Goal: Task Accomplishment & Management: Complete application form

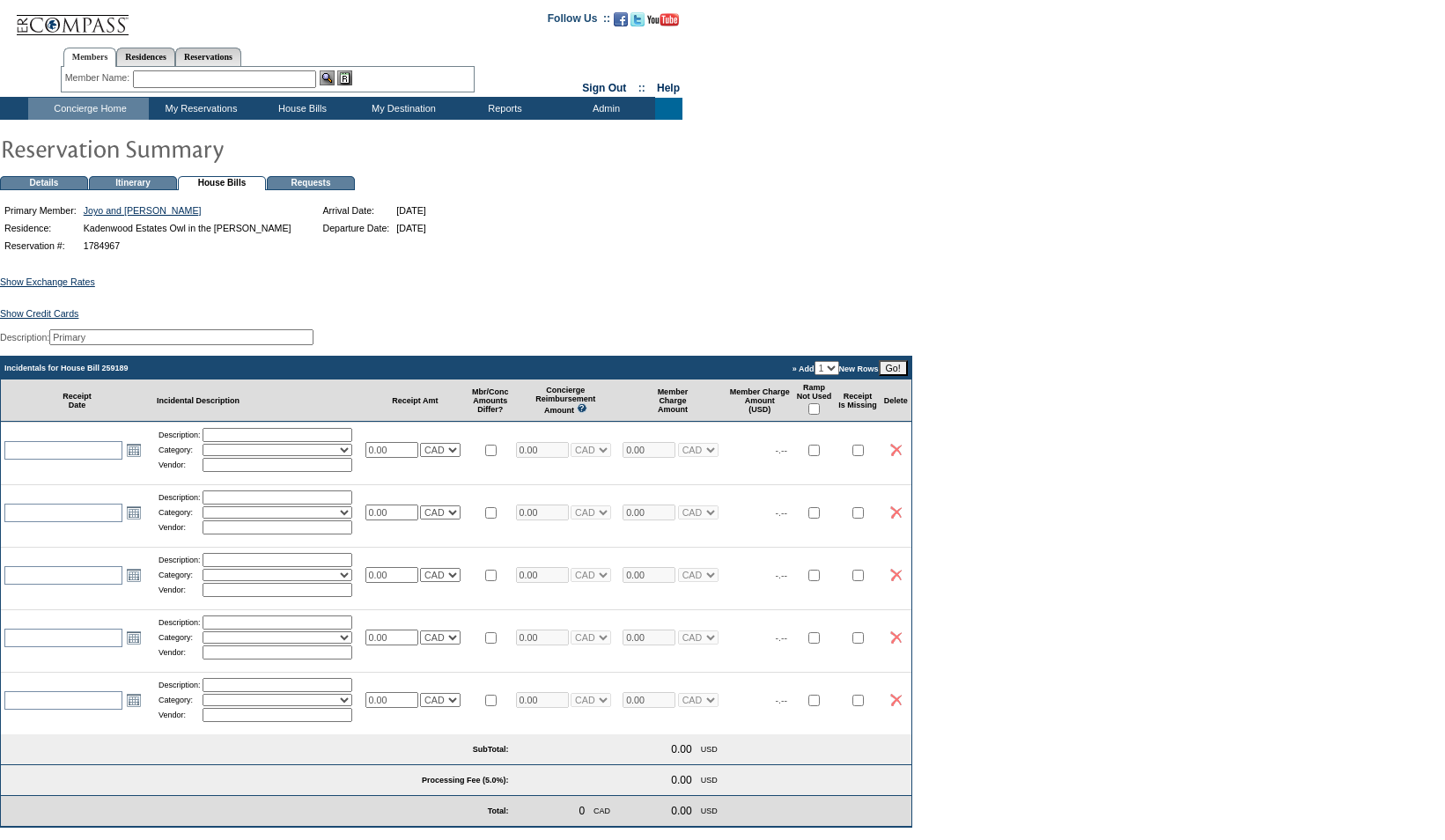
scroll to position [144, 0]
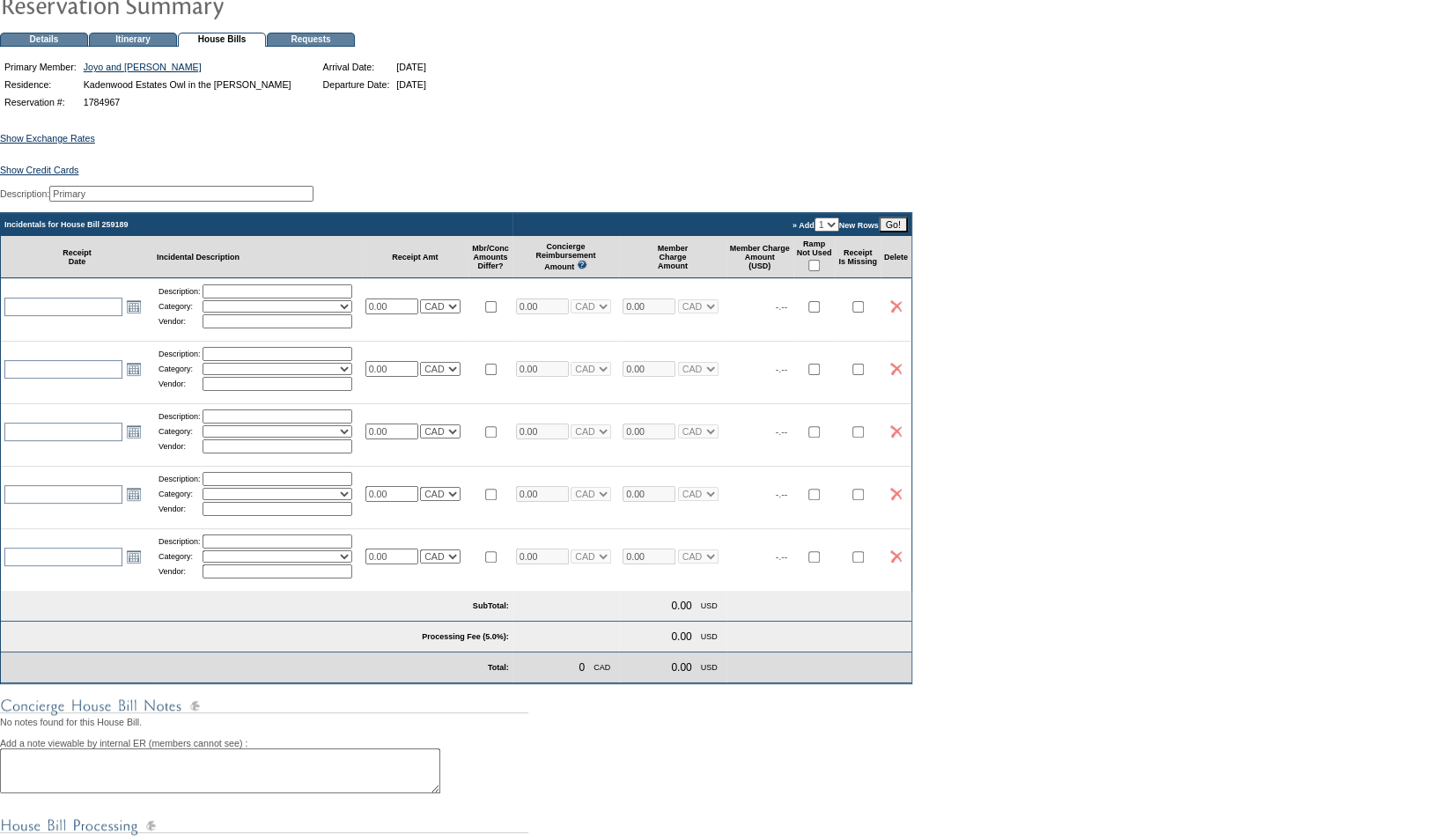
click at [820, 271] on input "checkbox" at bounding box center [814, 265] width 12 height 12
checkbox input "true"
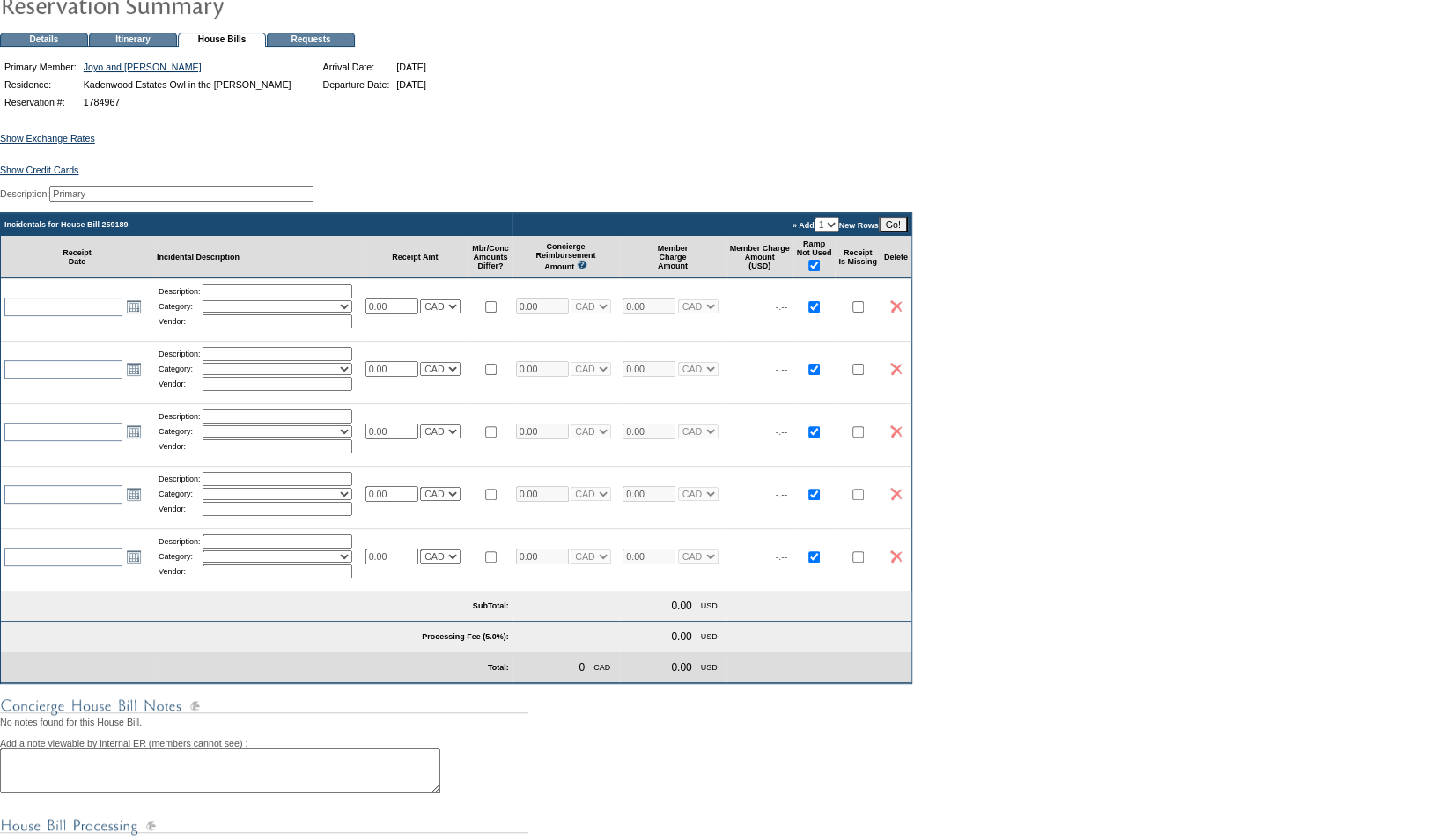
checkbox input "true"
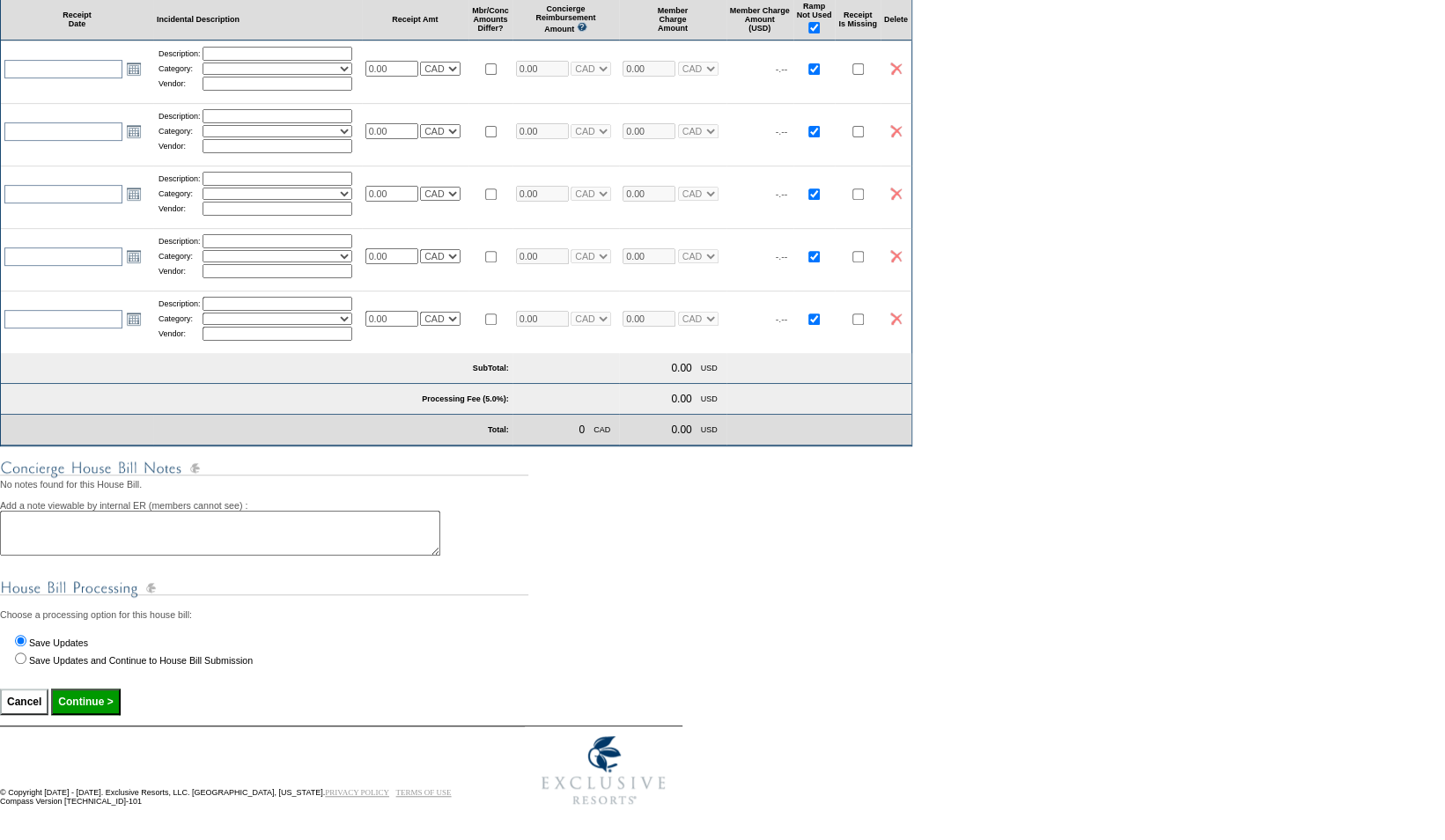
click at [108, 708] on input "Continue >" at bounding box center [85, 701] width 69 height 26
type input "Processing..."
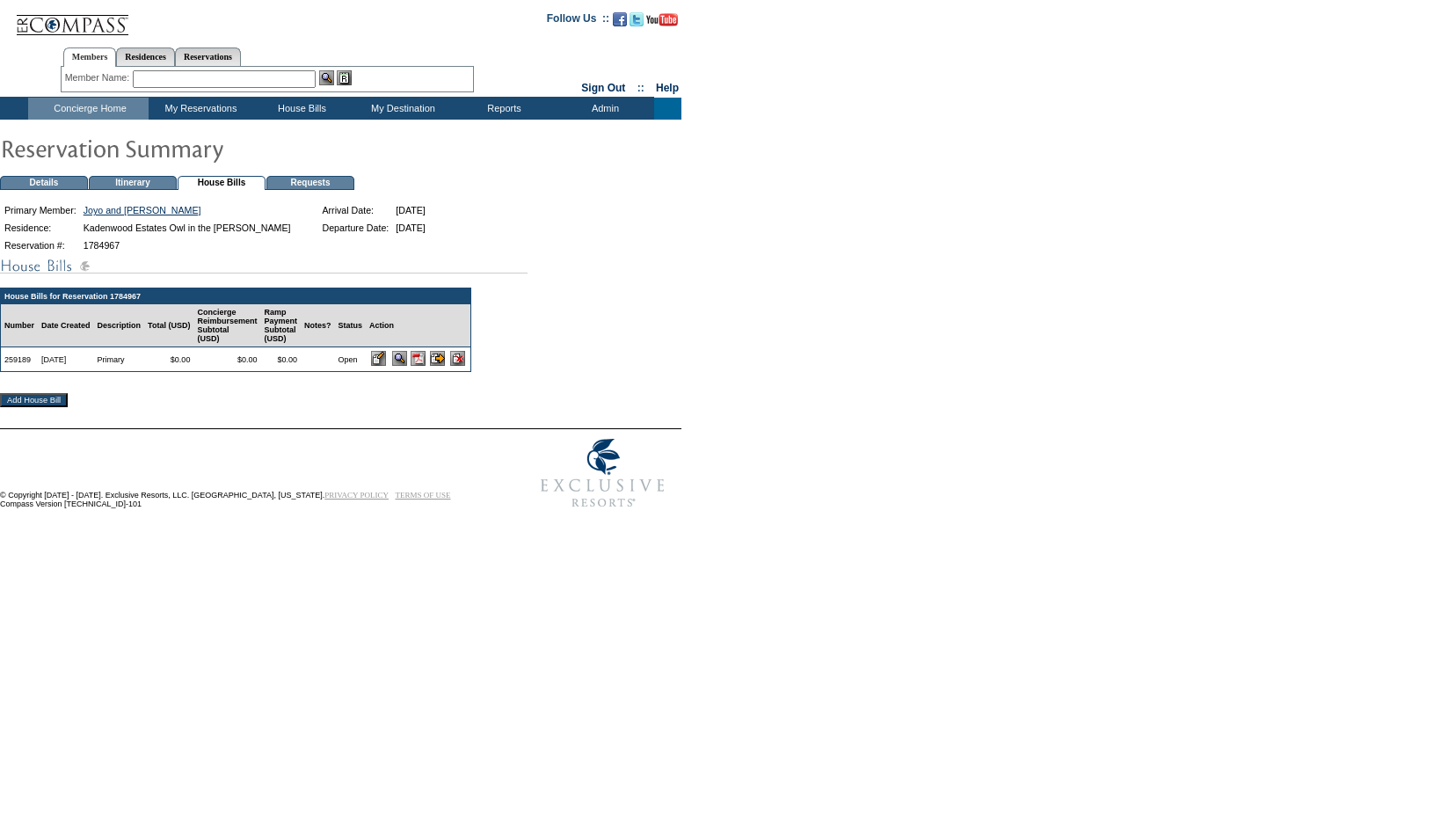
click at [445, 366] on input "image" at bounding box center [437, 359] width 15 height 15
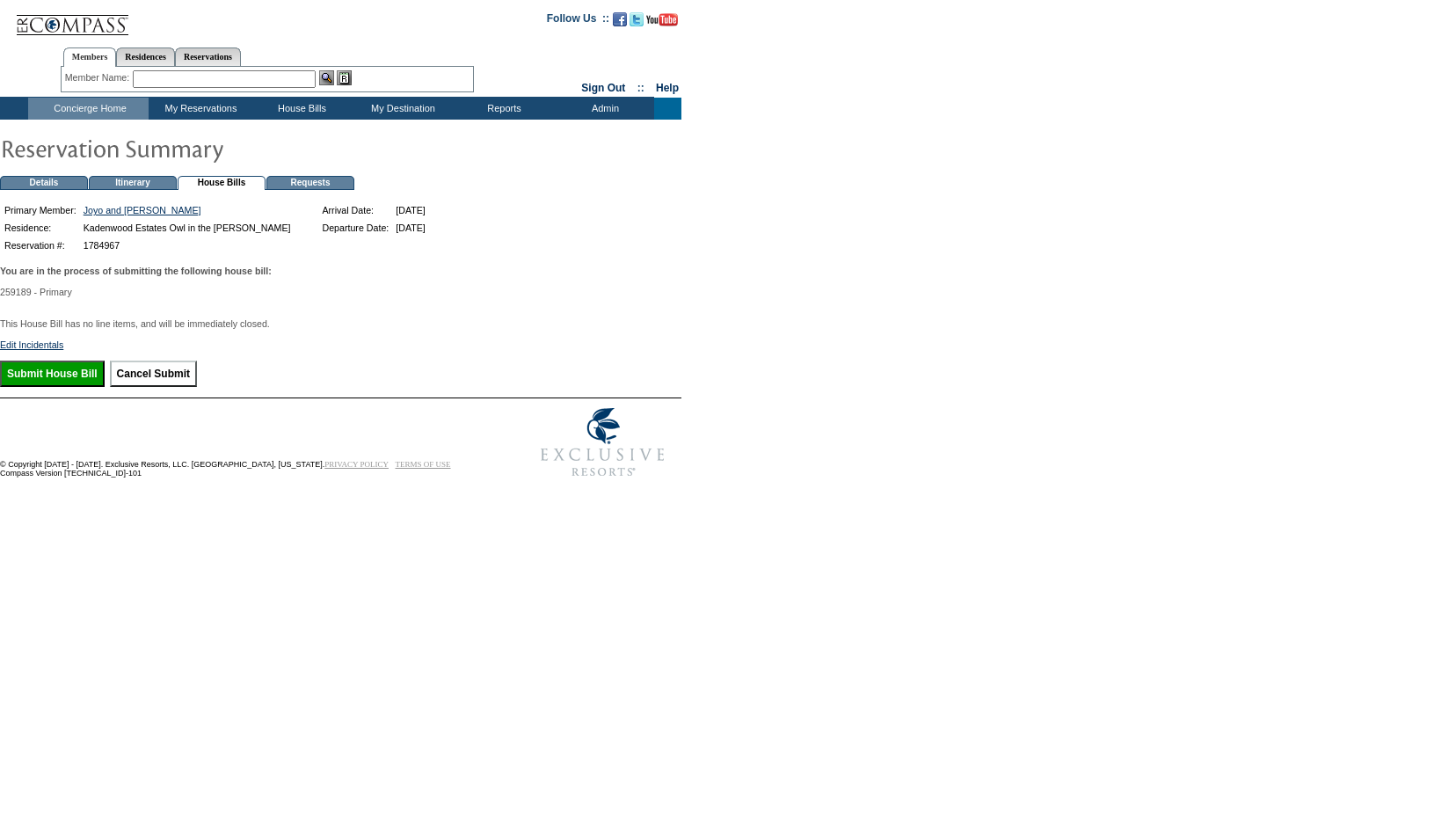
click at [53, 387] on input "Submit House Bill" at bounding box center [52, 373] width 105 height 26
